Goal: Task Accomplishment & Management: Complete application form

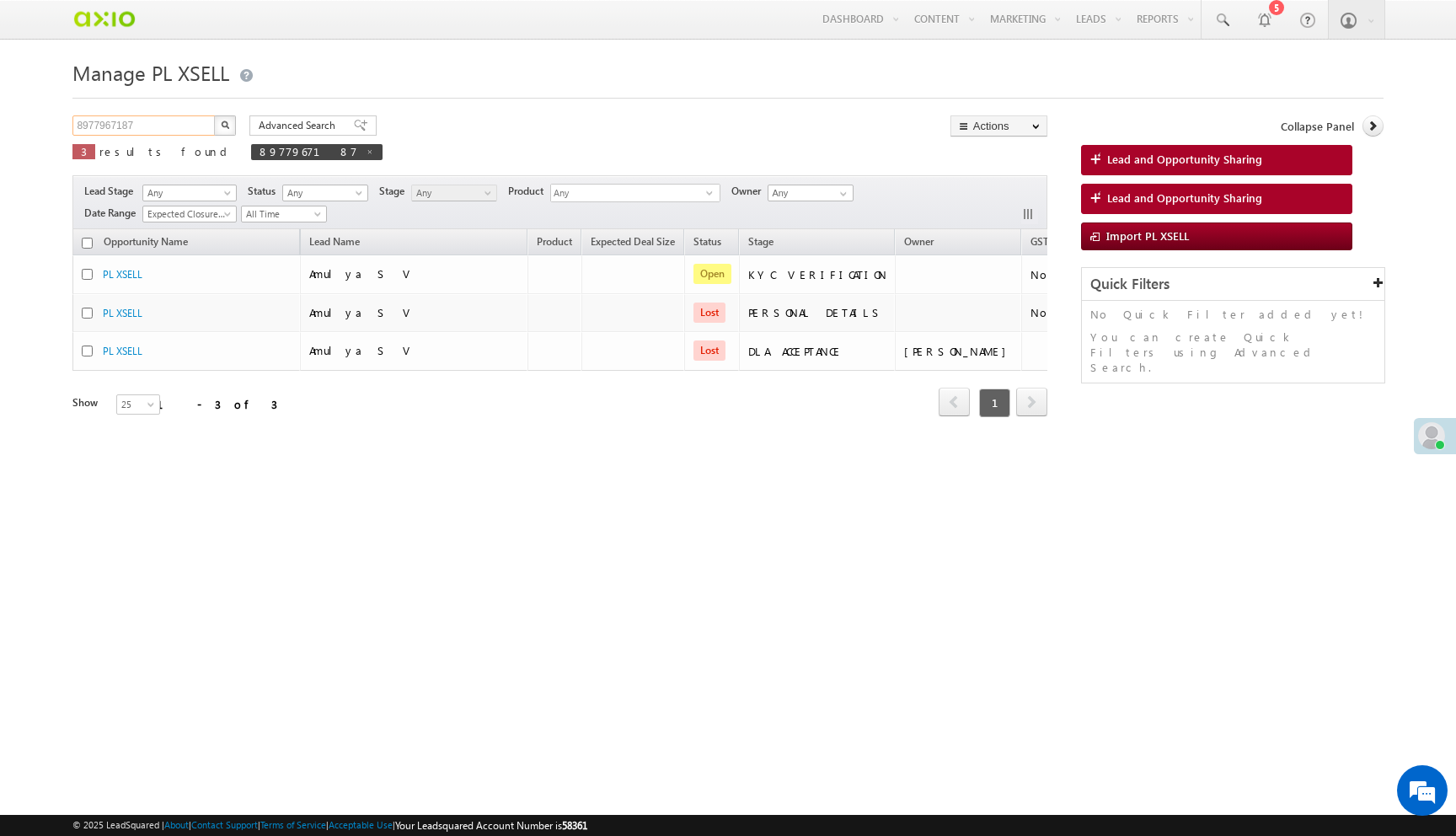
click at [168, 120] on input "8977967187" at bounding box center [144, 125] width 144 height 20
paste input "7cad2dc2-4630-4639-86fe-a2144039a6e3"
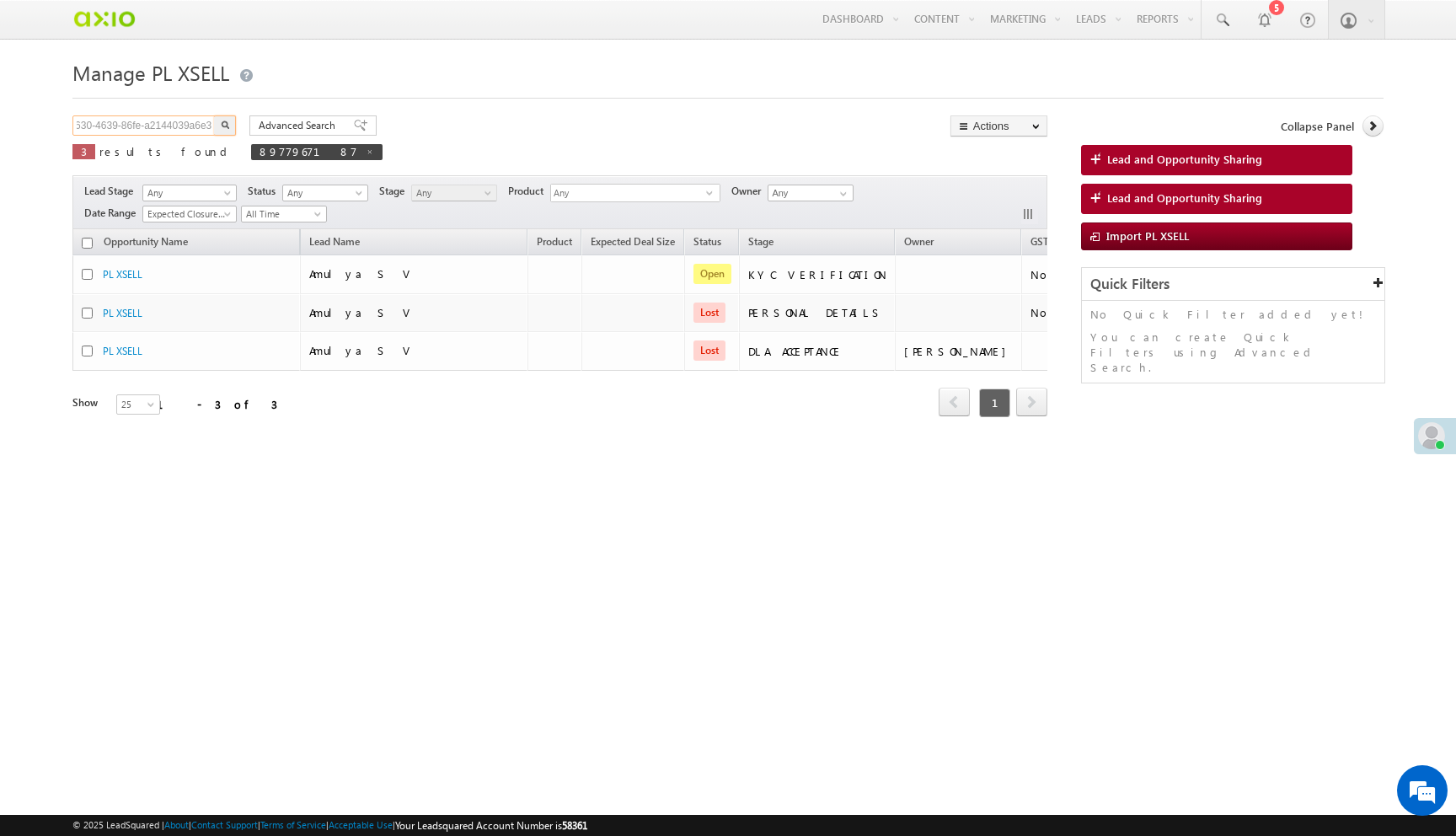
type input "7cad2dc2-4630-4639-86fe-a2144039a6e3"
click at [214, 115] on button "button" at bounding box center [225, 125] width 22 height 20
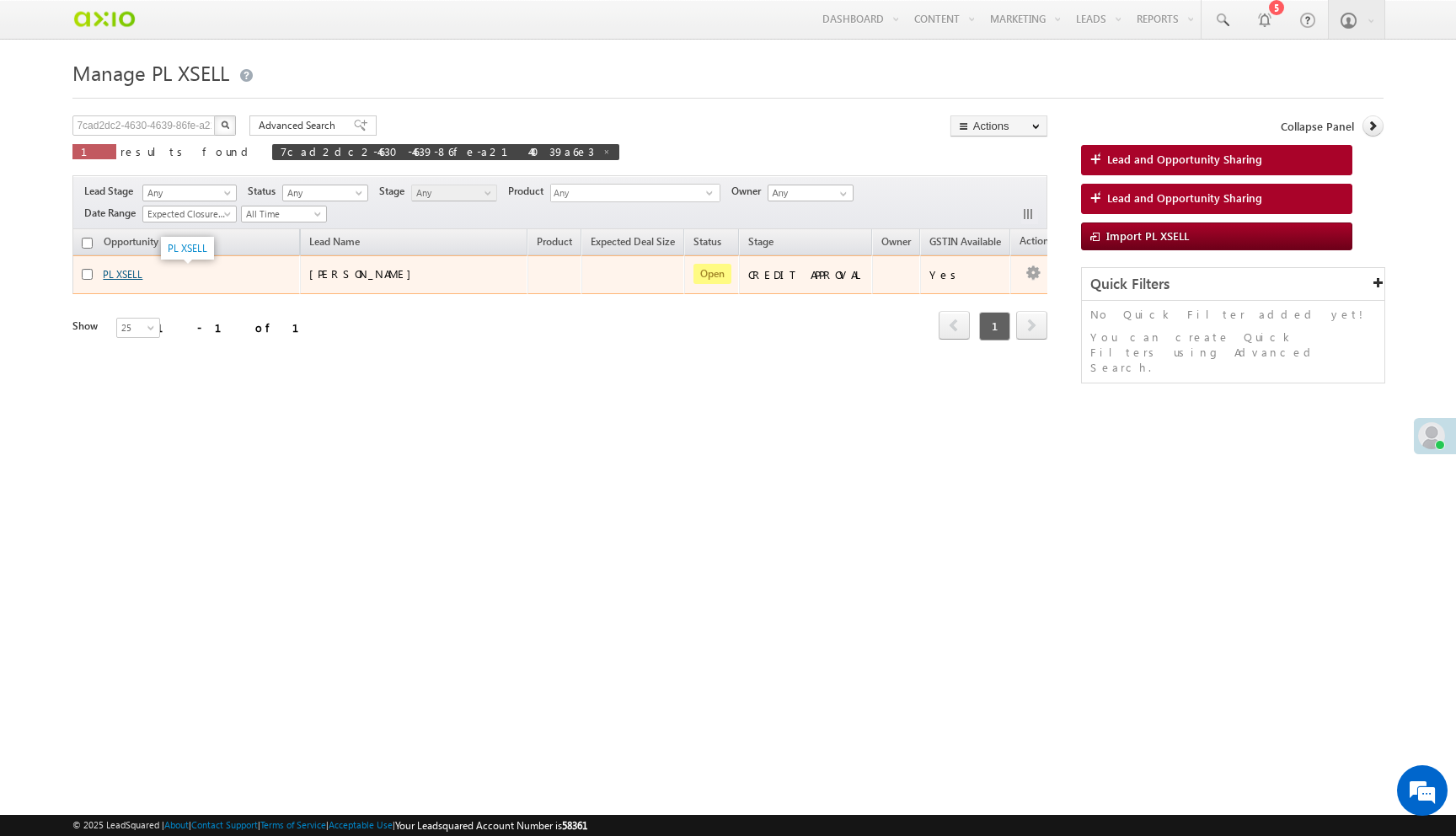
click at [128, 274] on link "PL XSELL" at bounding box center [123, 274] width 40 height 13
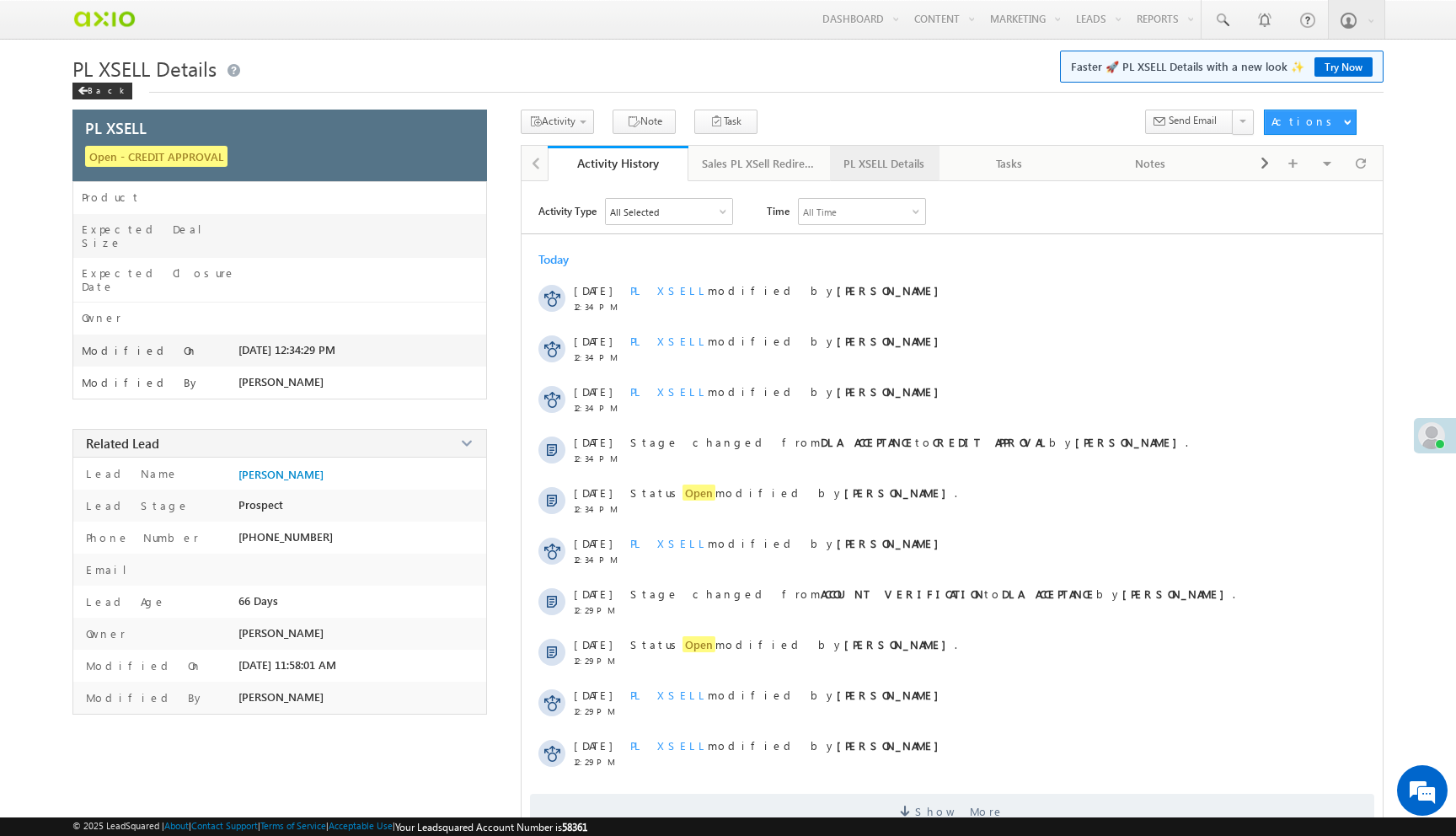
click at [858, 162] on div "PL XSELL Details" at bounding box center [884, 163] width 81 height 20
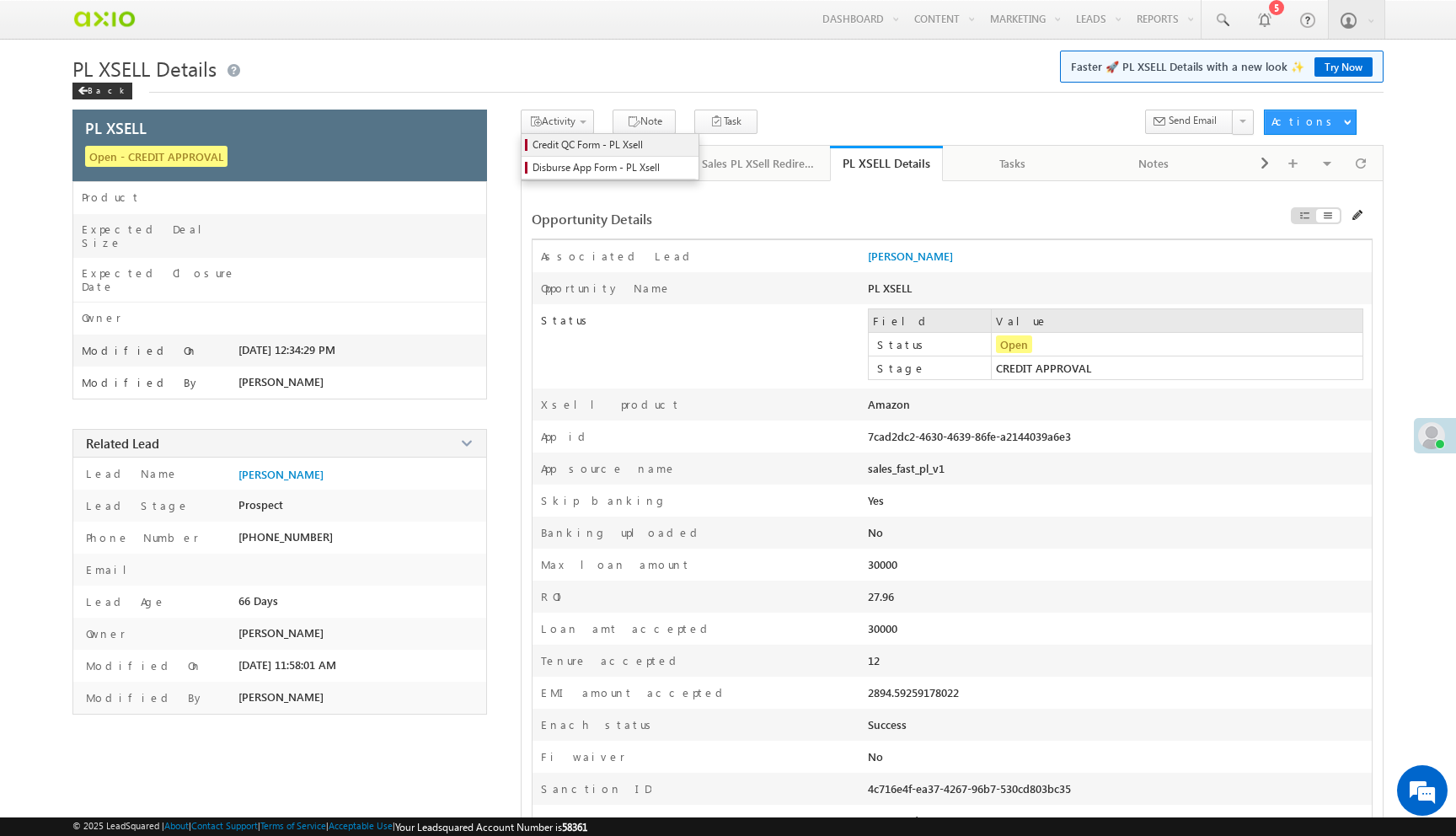
click at [577, 152] on span "Credit QC Form - PL Xsell" at bounding box center [612, 145] width 160 height 15
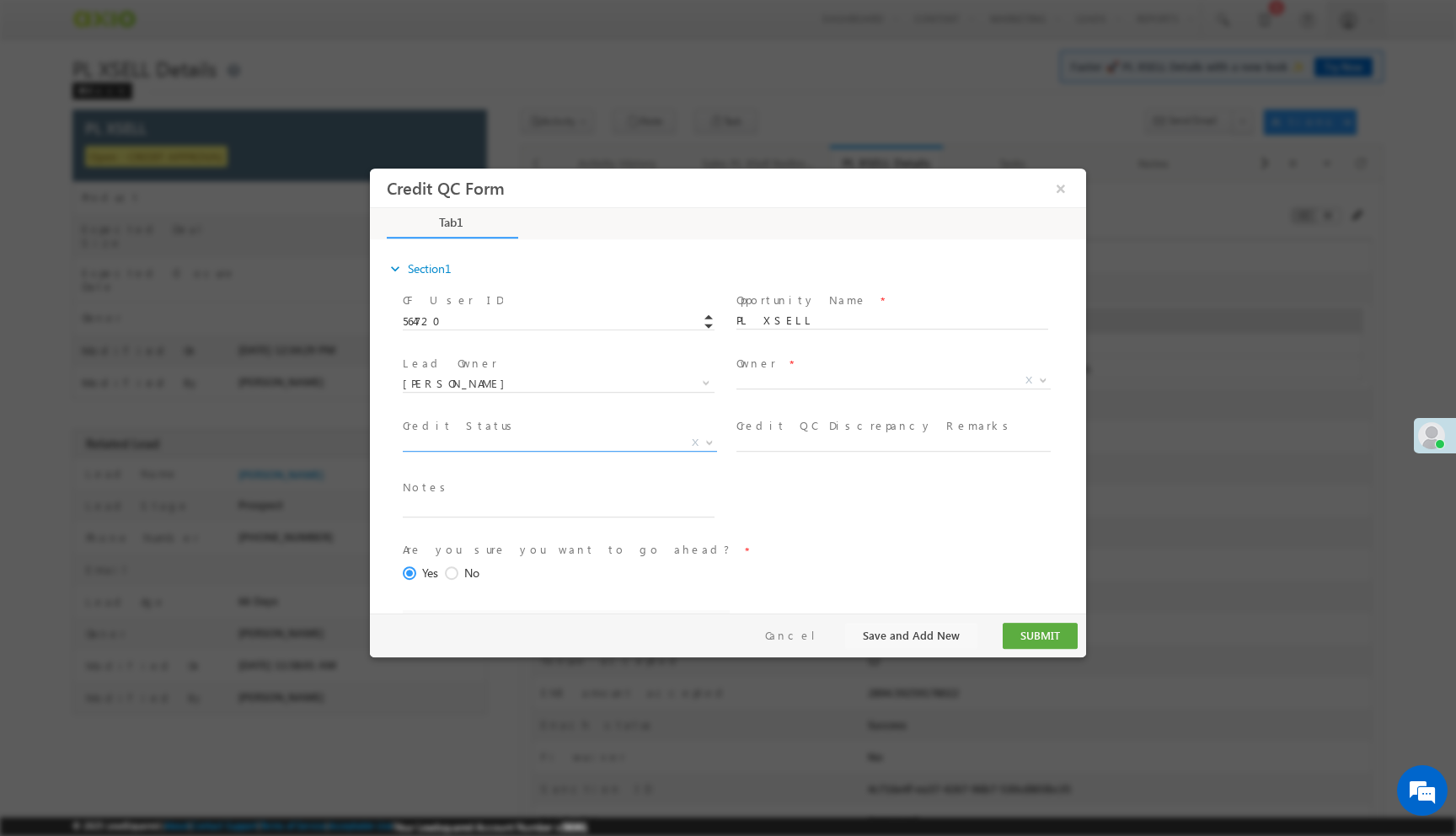
click at [548, 446] on span "X" at bounding box center [560, 443] width 314 height 17
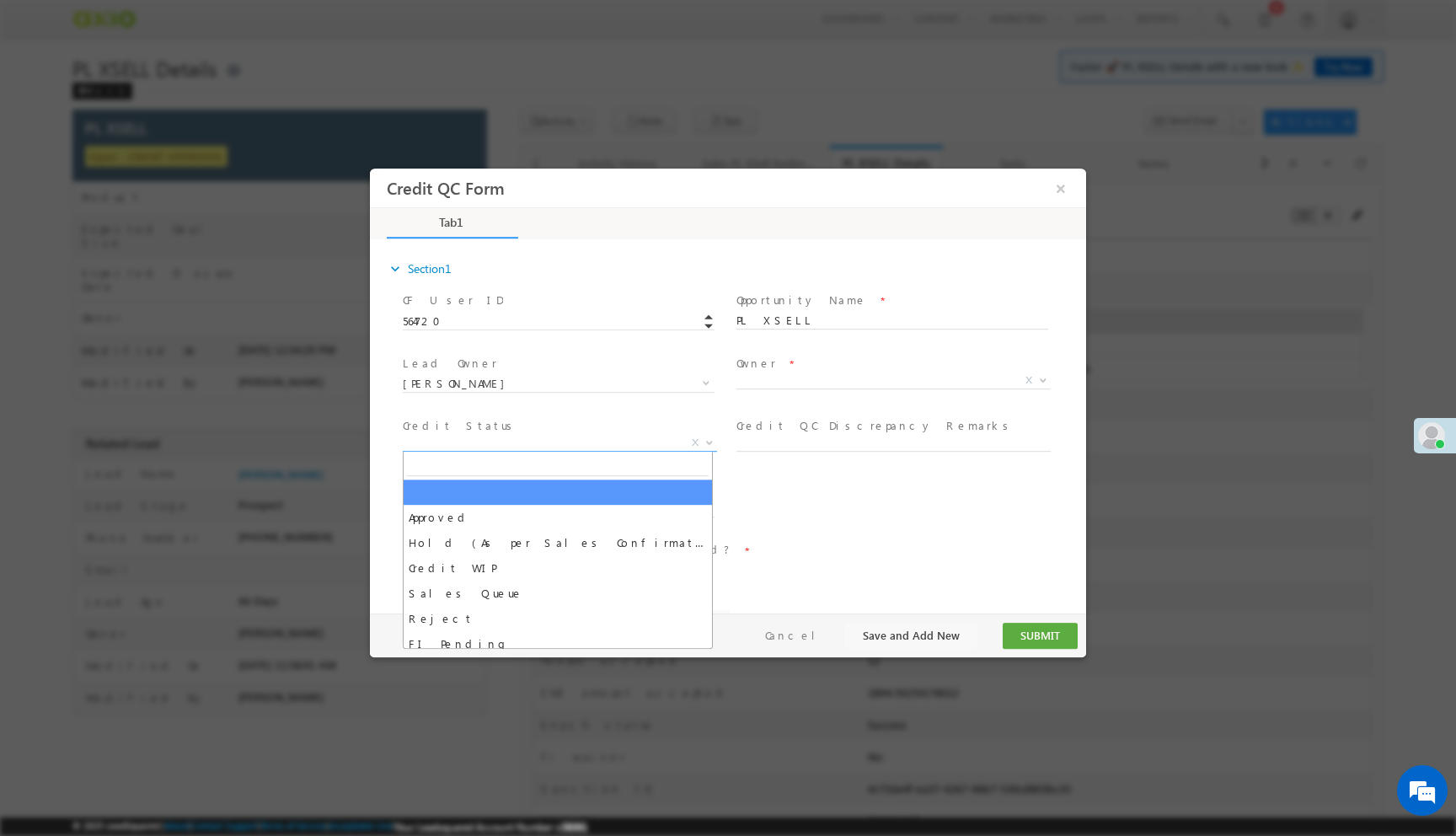
select select "c948bf67-3903-11ef-bbd2-0695f51e8b4b"
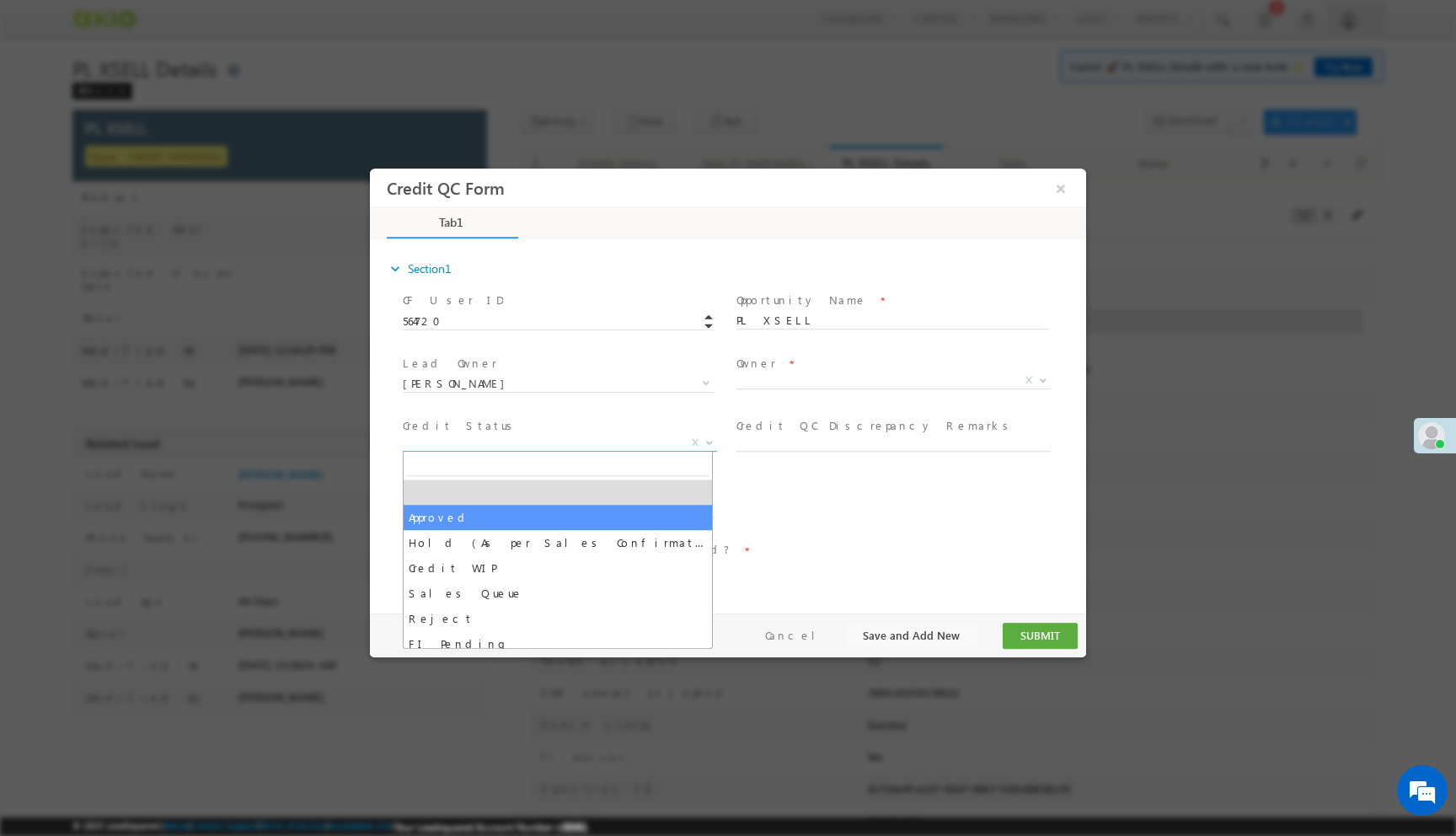
select select "Approved"
select select "NA"
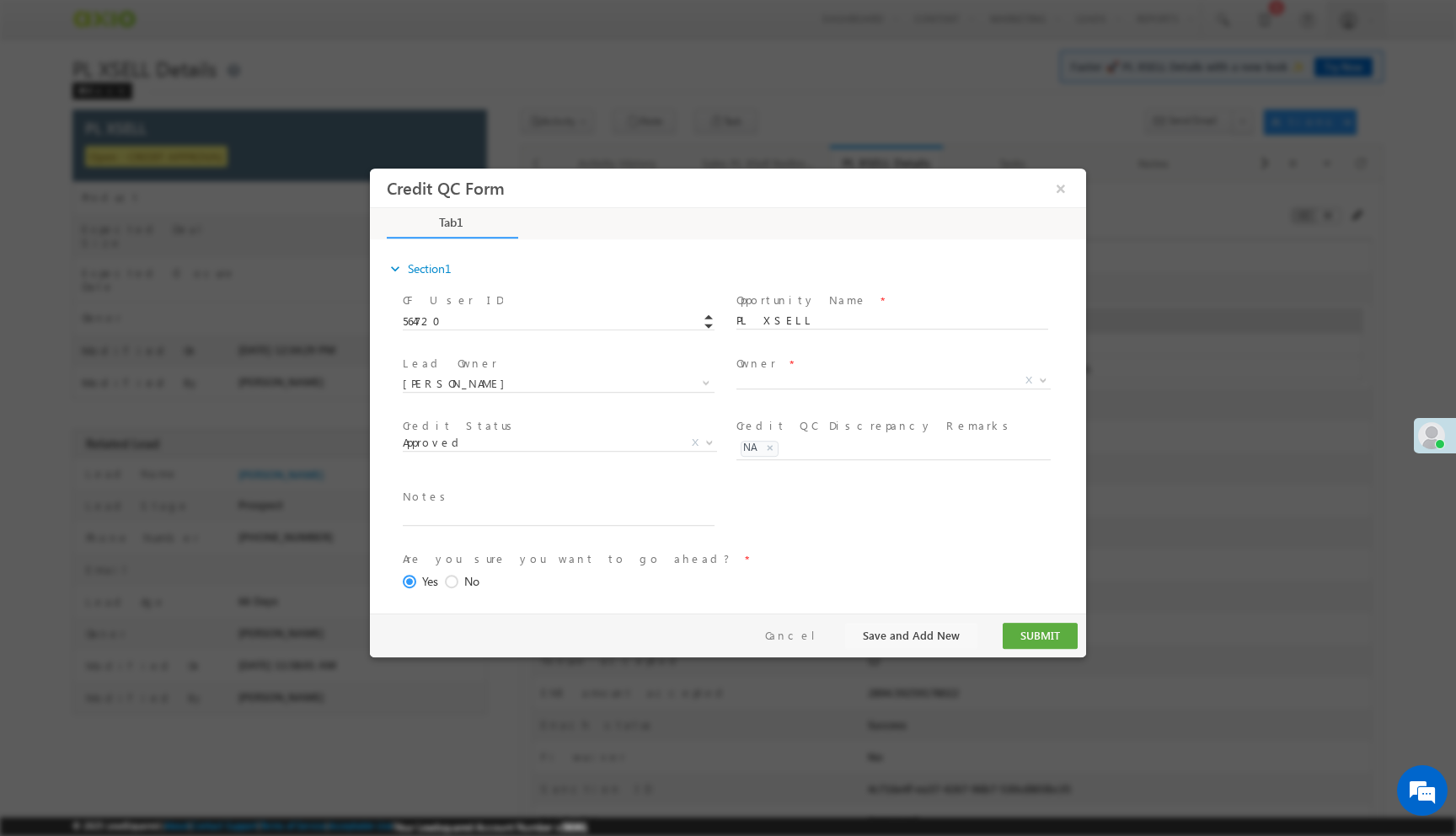
click at [762, 380] on span "X" at bounding box center [899, 383] width 327 height 20
click at [1033, 636] on button "SUBMIT" at bounding box center [1039, 636] width 75 height 26
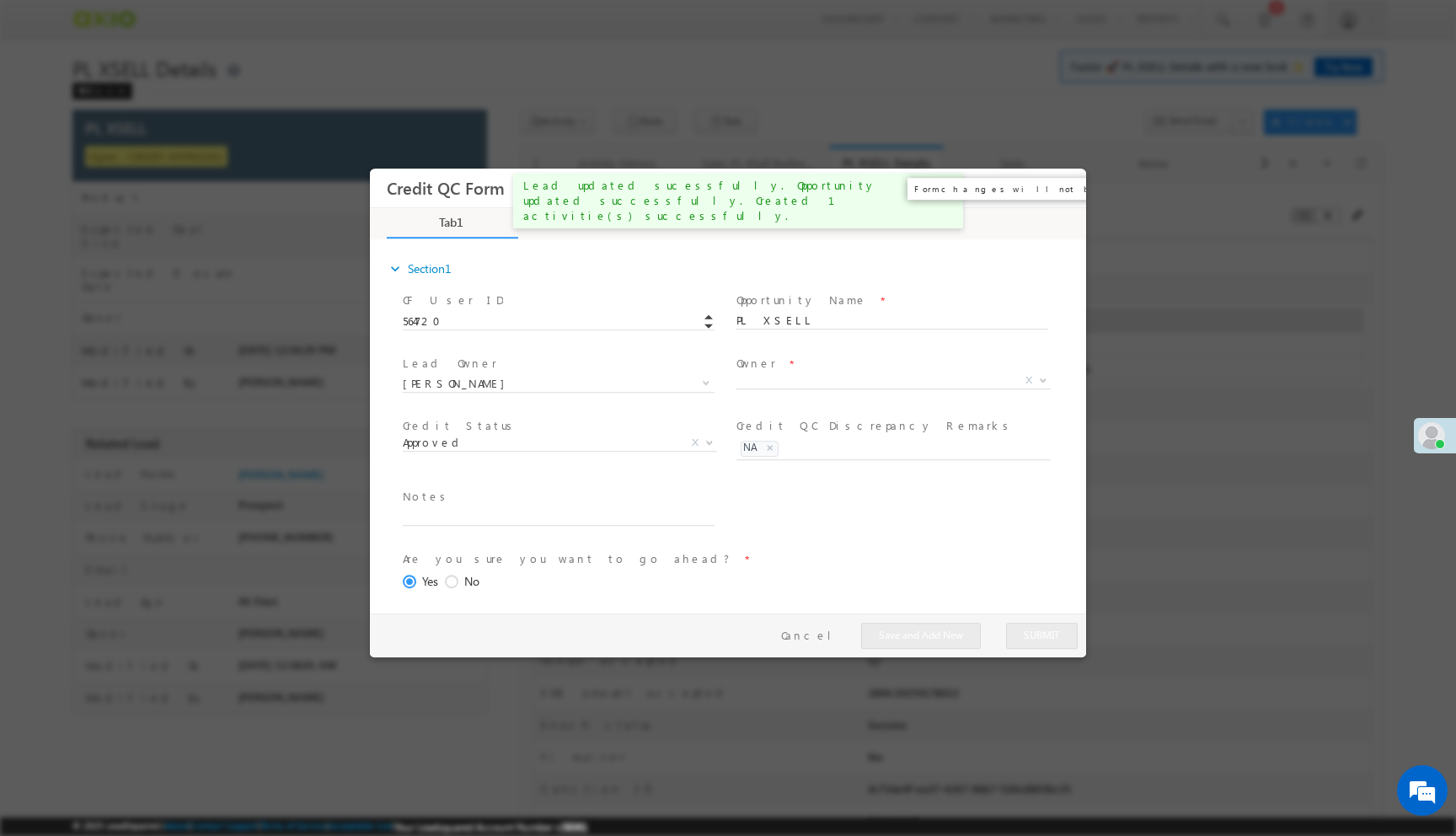
click at [1061, 193] on button "×" at bounding box center [1061, 188] width 29 height 31
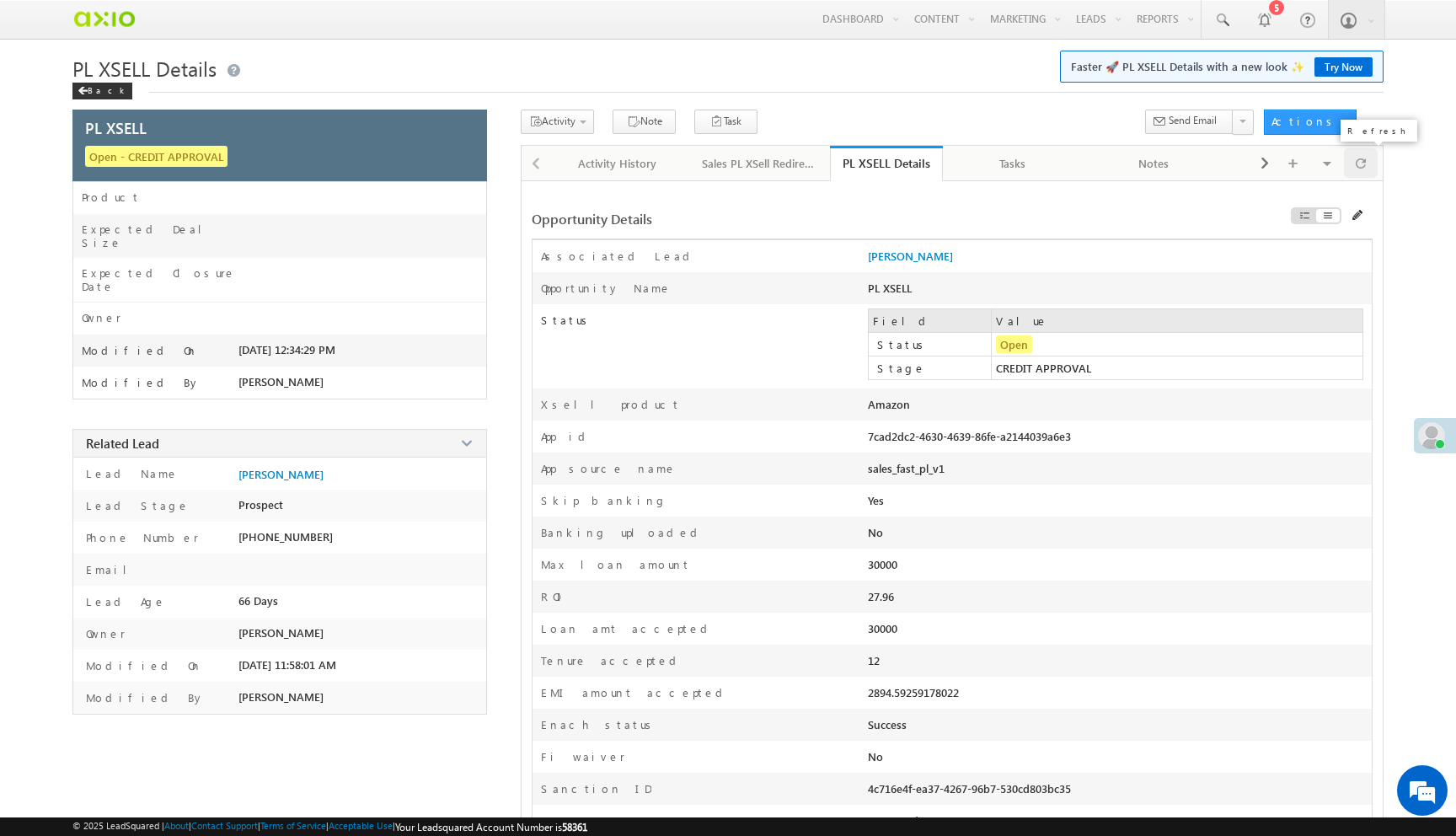
click at [1359, 159] on span at bounding box center [1360, 163] width 10 height 30
click at [1365, 163] on span at bounding box center [1360, 163] width 10 height 30
click at [573, 162] on span "Disburse App Form - PL Xsell" at bounding box center [612, 168] width 160 height 15
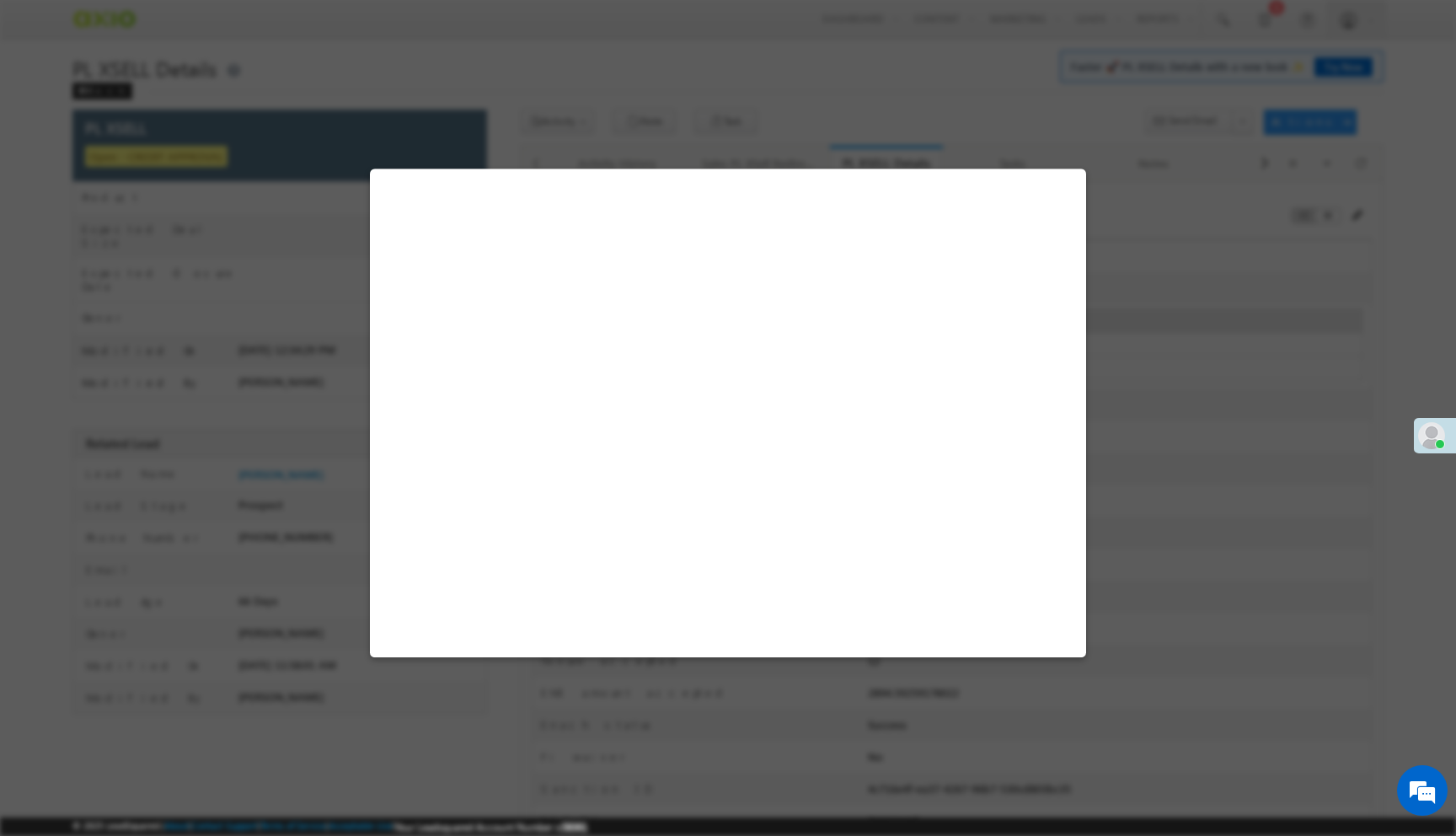
select select "PL XSell Disbursement Initiated"
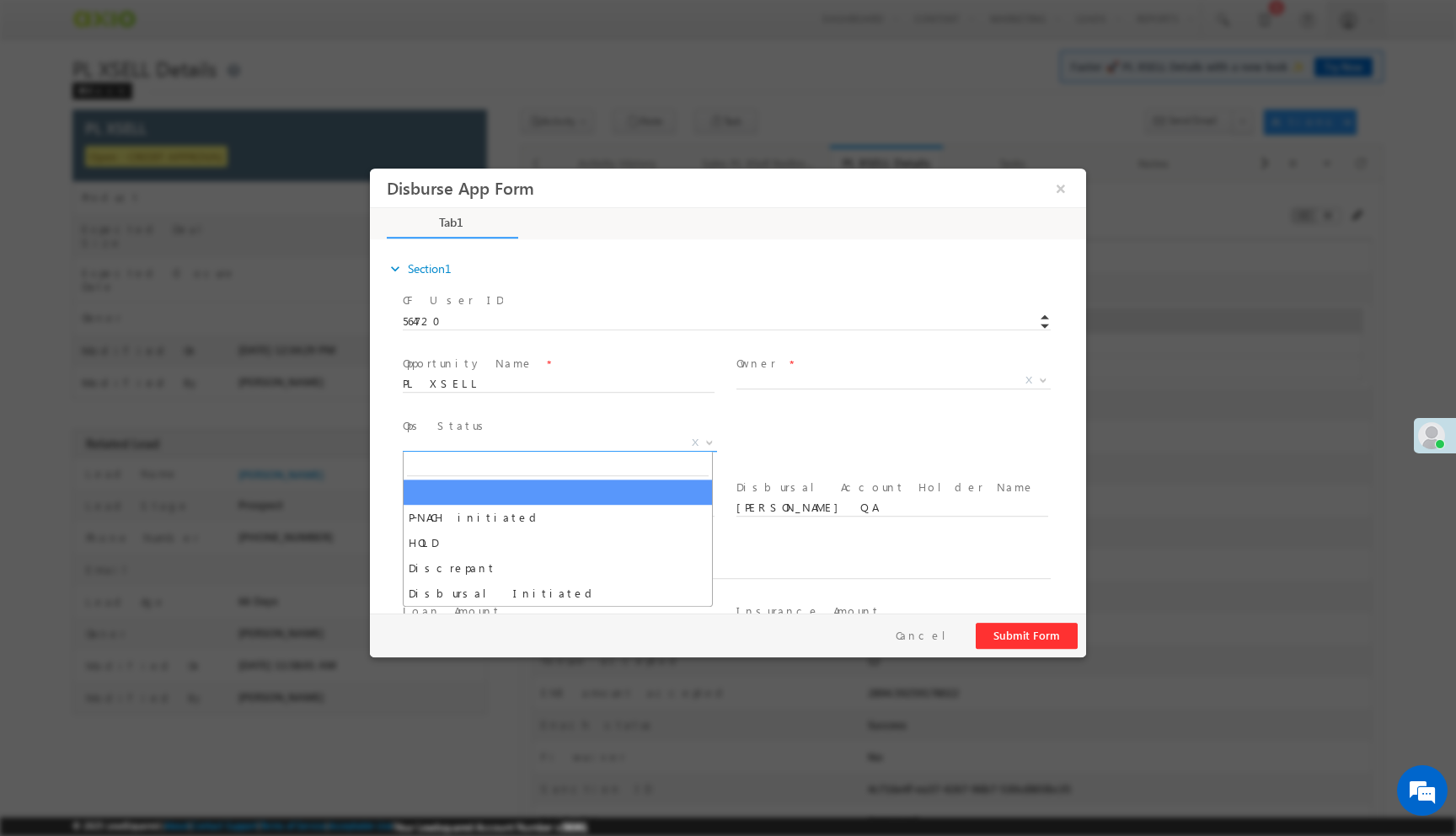
click at [601, 439] on span "X" at bounding box center [560, 443] width 314 height 17
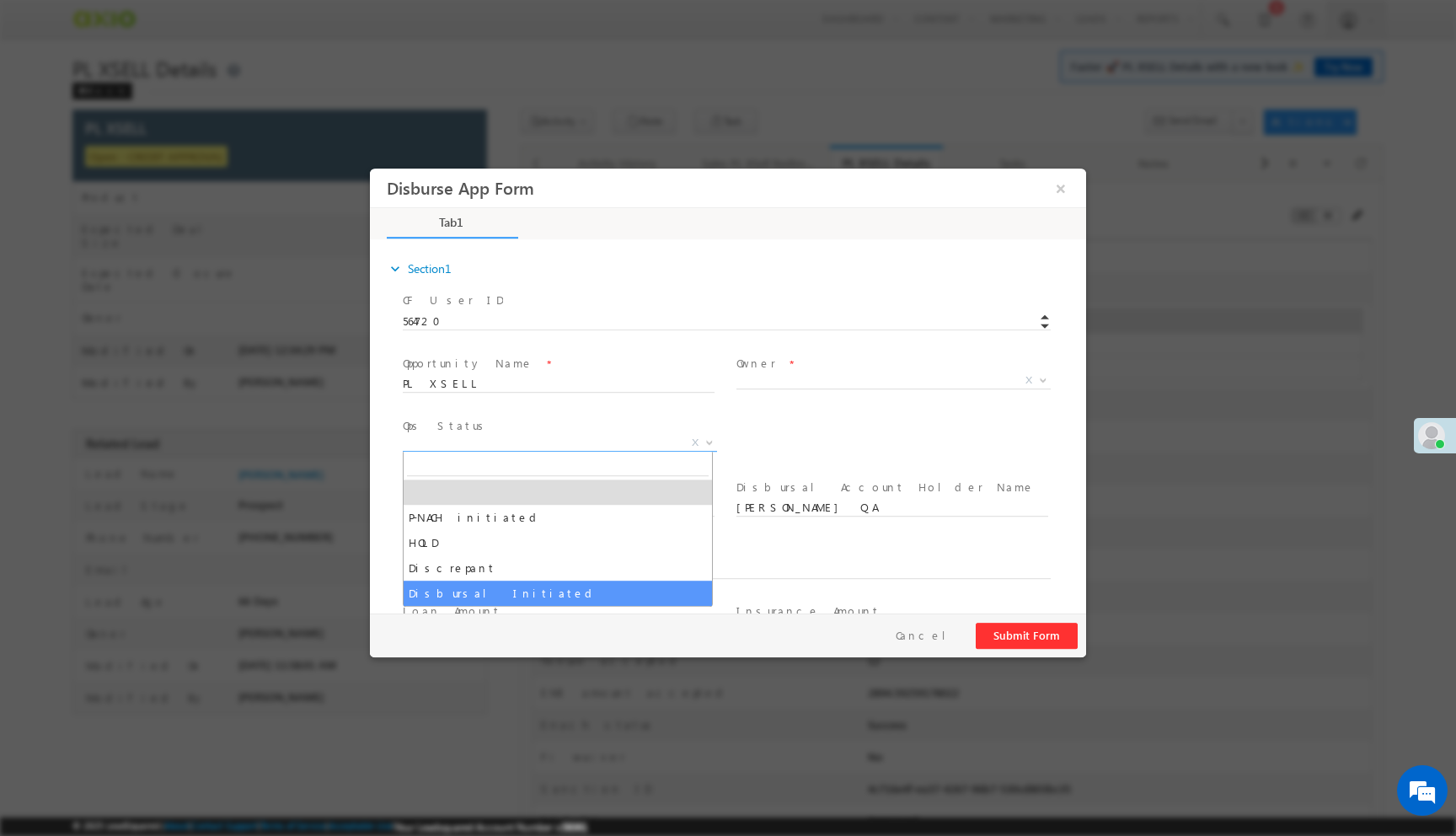
select select "Disbursal Initiated"
select select "NA"
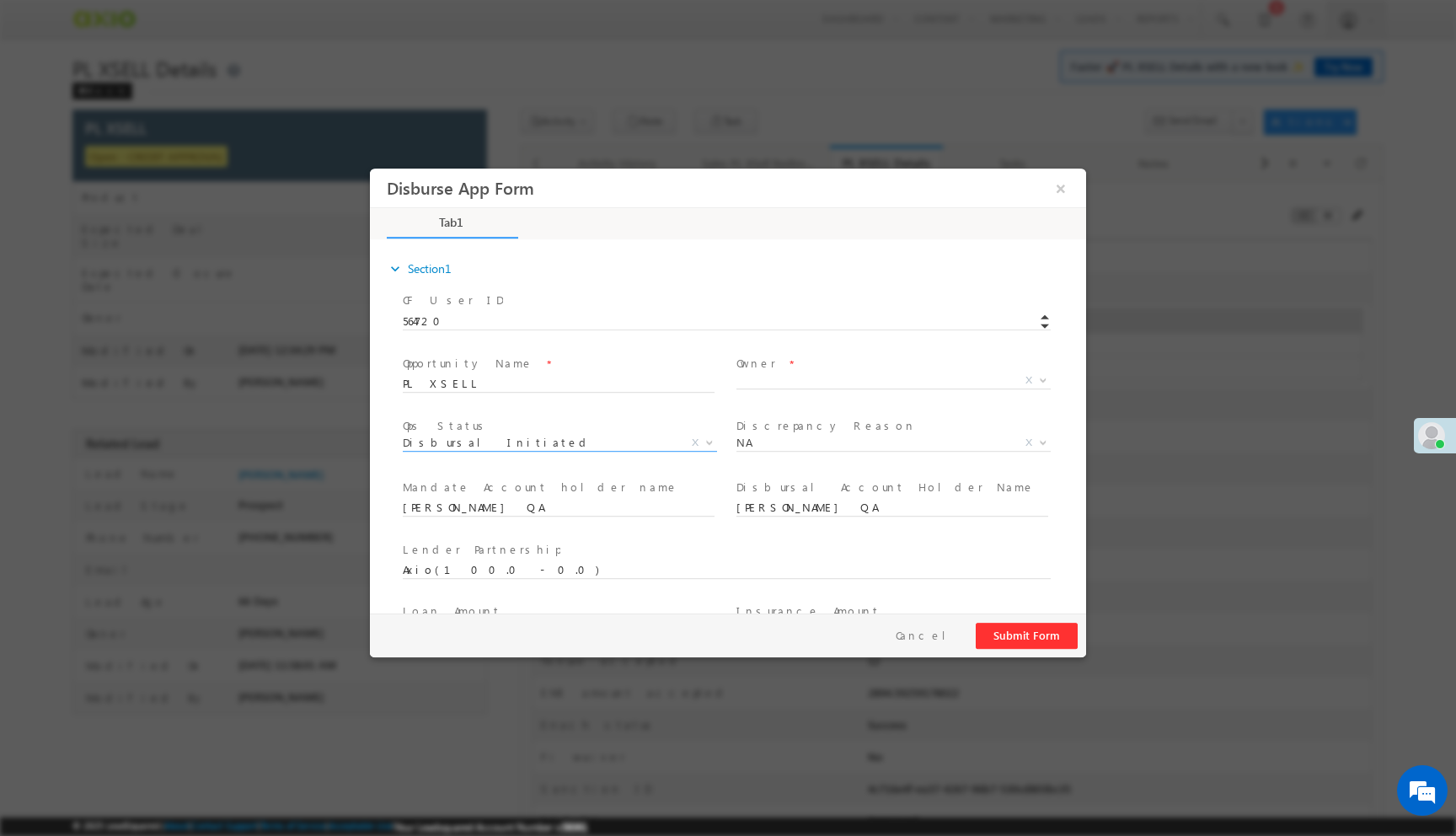
scroll to position [249, 0]
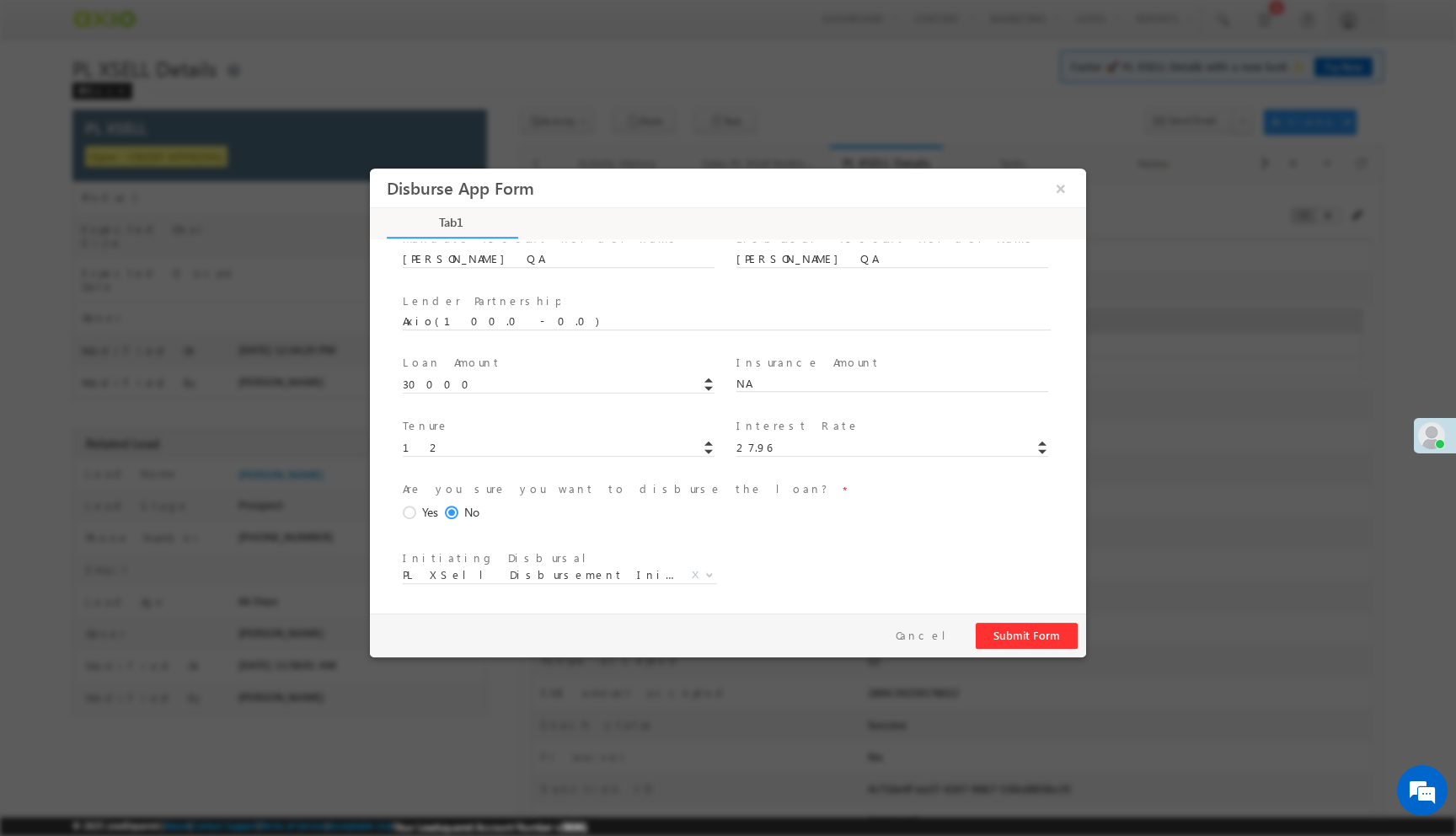
click at [414, 514] on span at bounding box center [412, 513] width 18 height 15
click at [370, 168] on input "Yes" at bounding box center [370, 168] width 0 height 0
click at [1005, 636] on button "Submit Form" at bounding box center [1027, 636] width 102 height 26
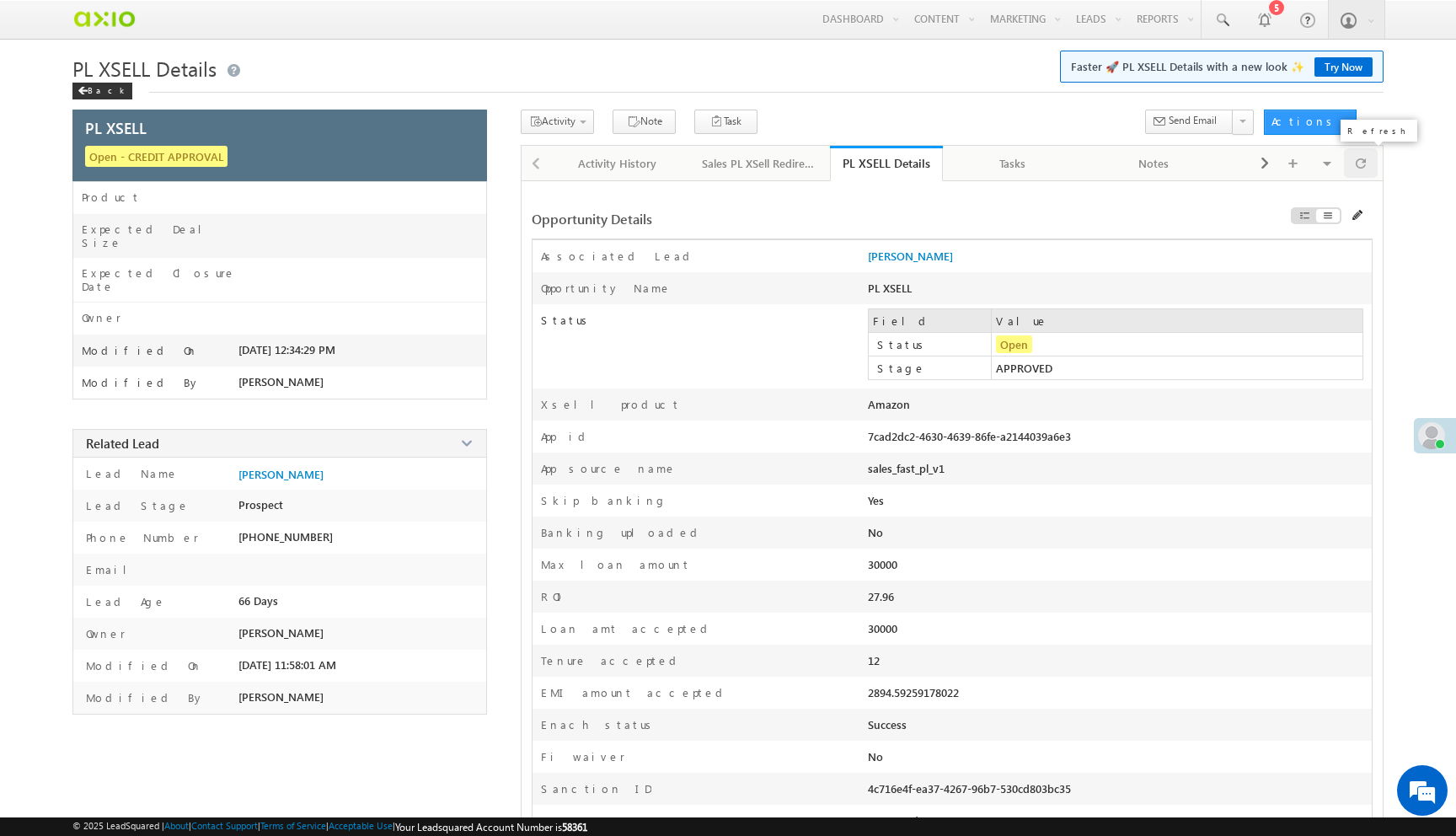
click at [1367, 162] on div at bounding box center [1360, 163] width 34 height 30
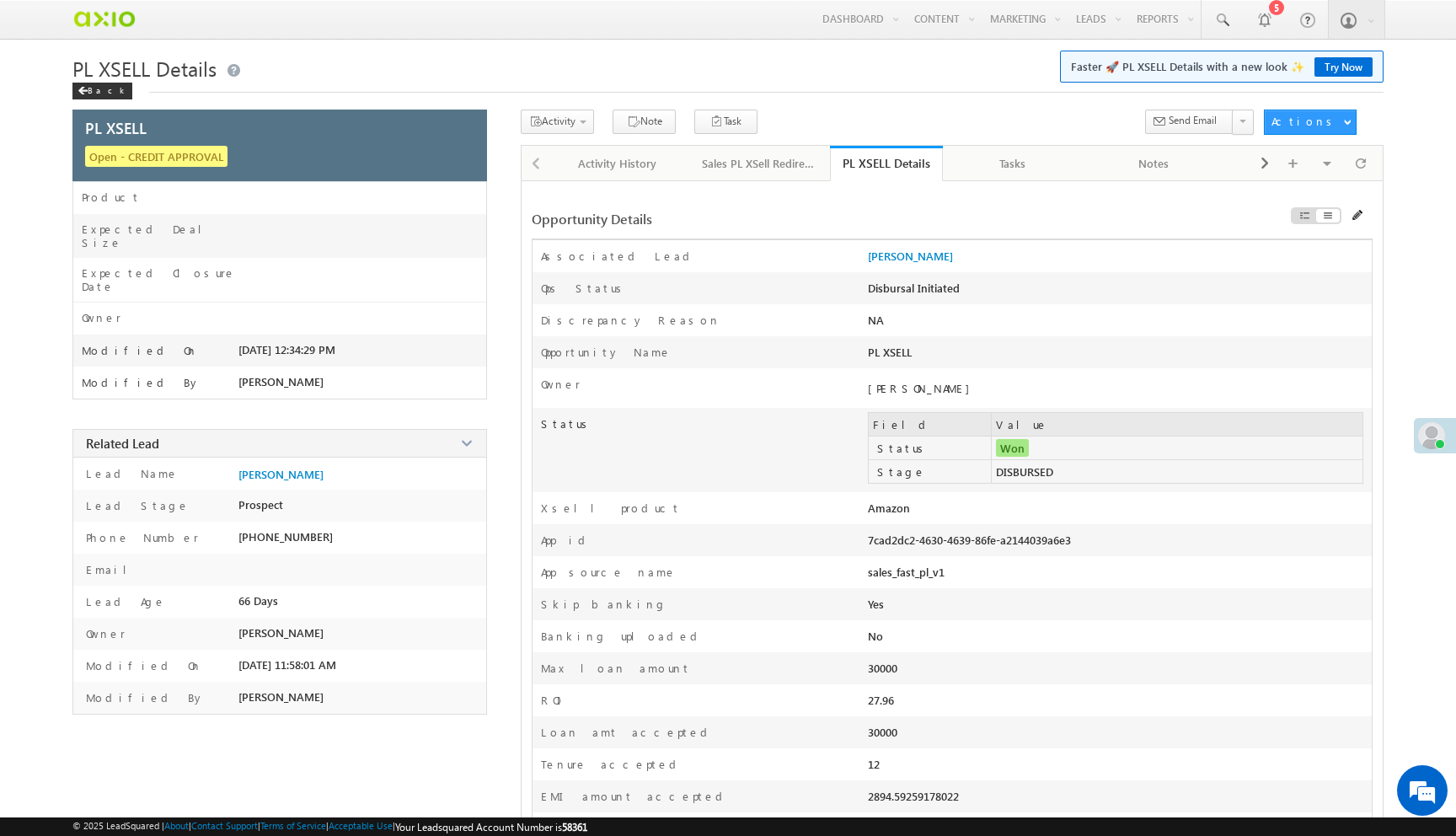
click at [973, 544] on div "7cad2dc2-4630-4639-86fe-a2144039a6e3" at bounding box center [1018, 544] width 302 height 24
copy div "7cad2dc2-4630-4639-86fe-a2144039a6e3"
